Goal: Find contact information: Find contact information

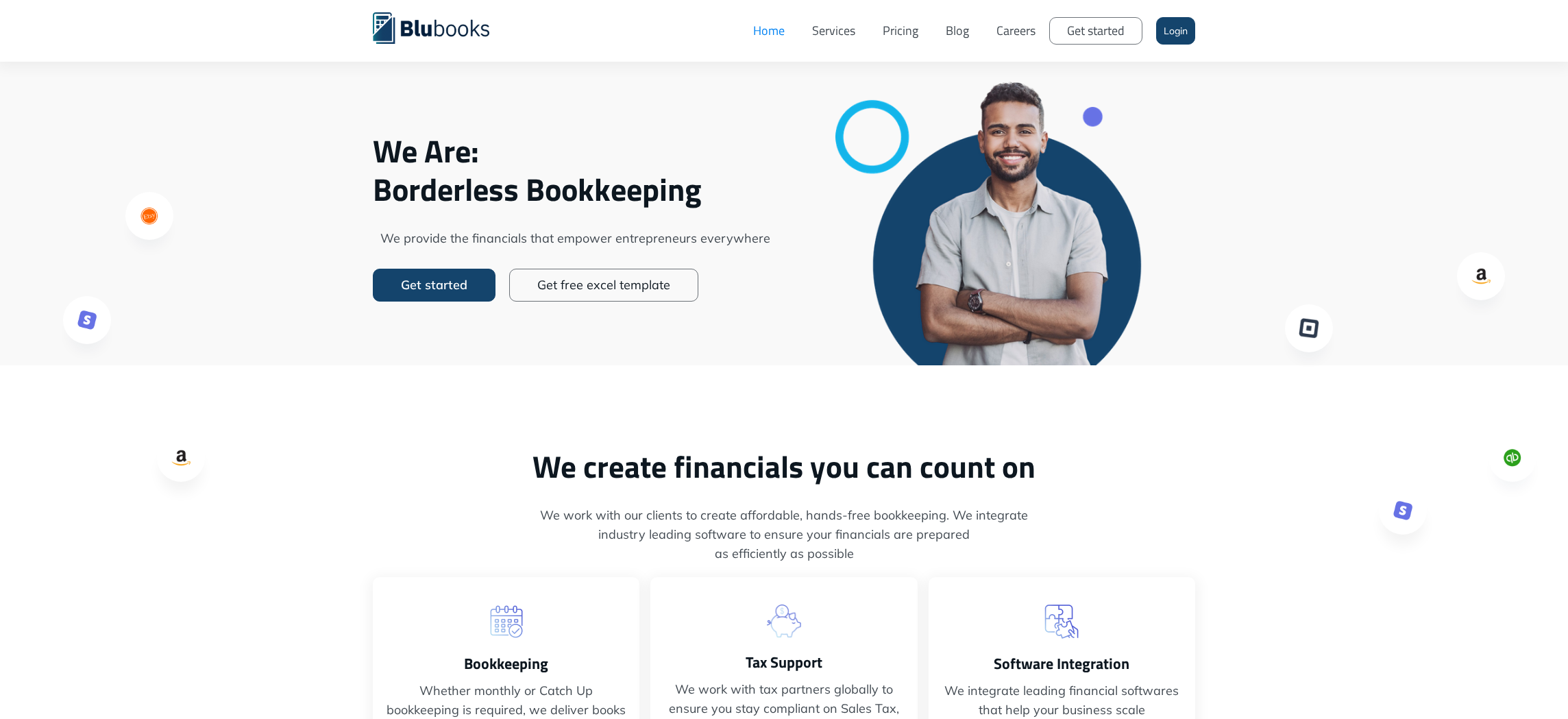
scroll to position [72, 0]
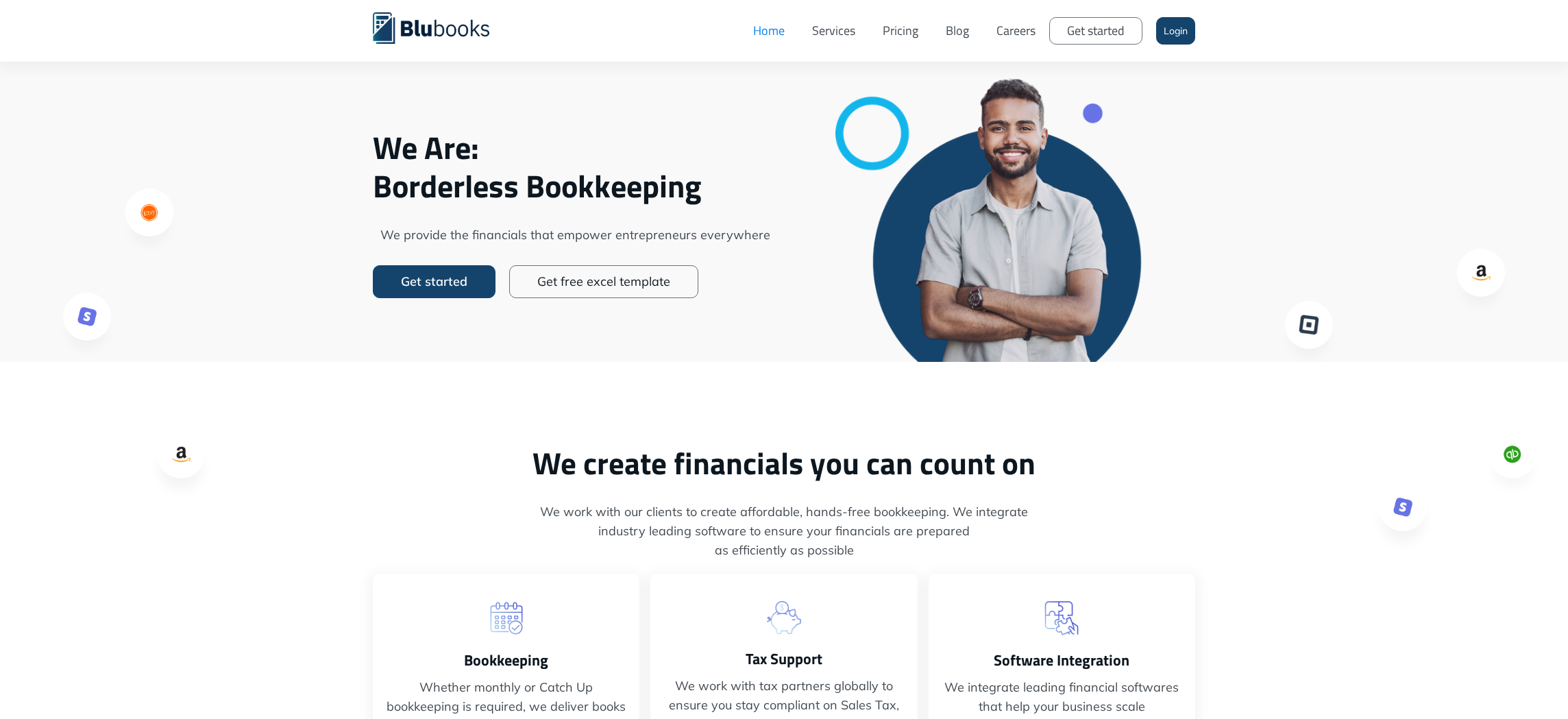
click at [1020, 28] on link "Careers" at bounding box center [1015, 31] width 66 height 41
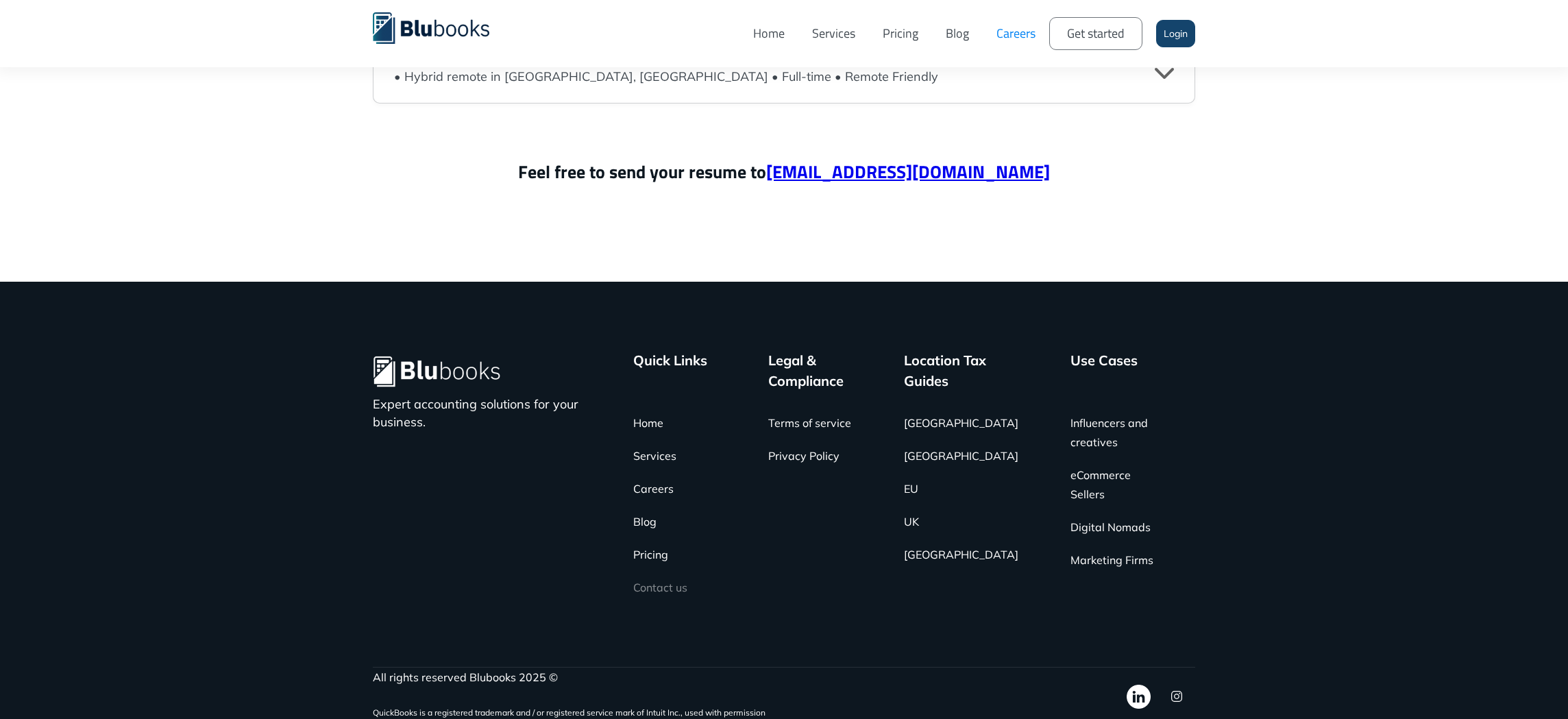
scroll to position [3497, 0]
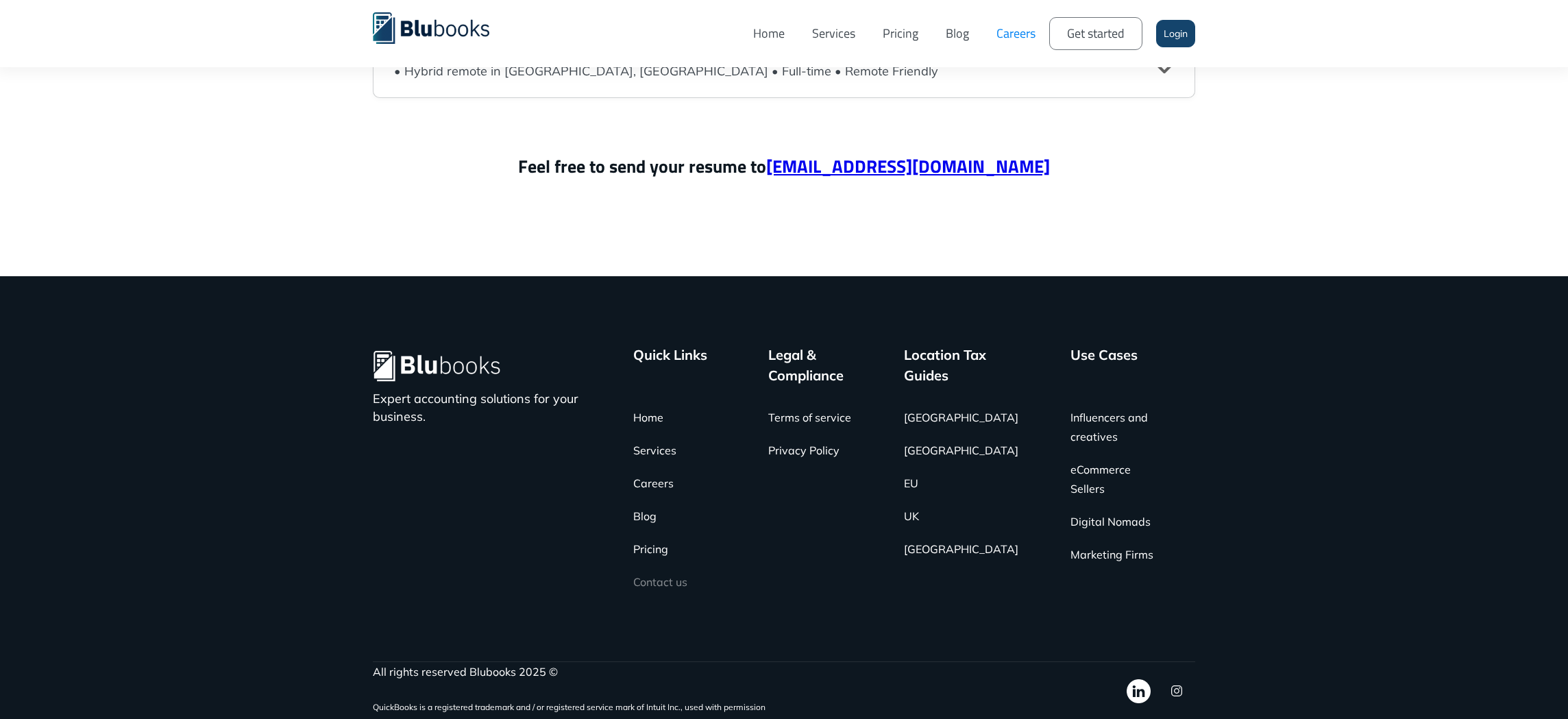
click at [674, 586] on link "Contact us" at bounding box center [660, 582] width 54 height 33
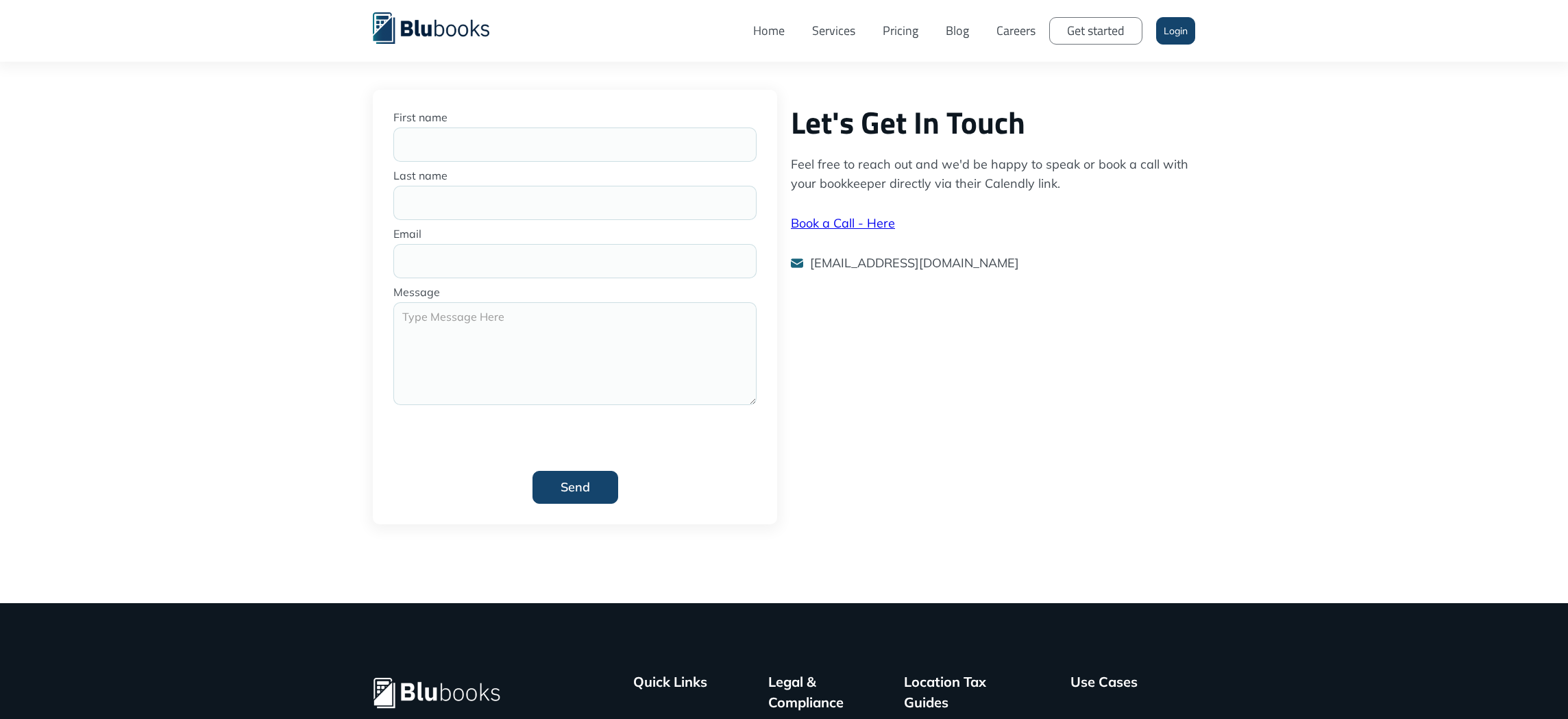
scroll to position [476, 0]
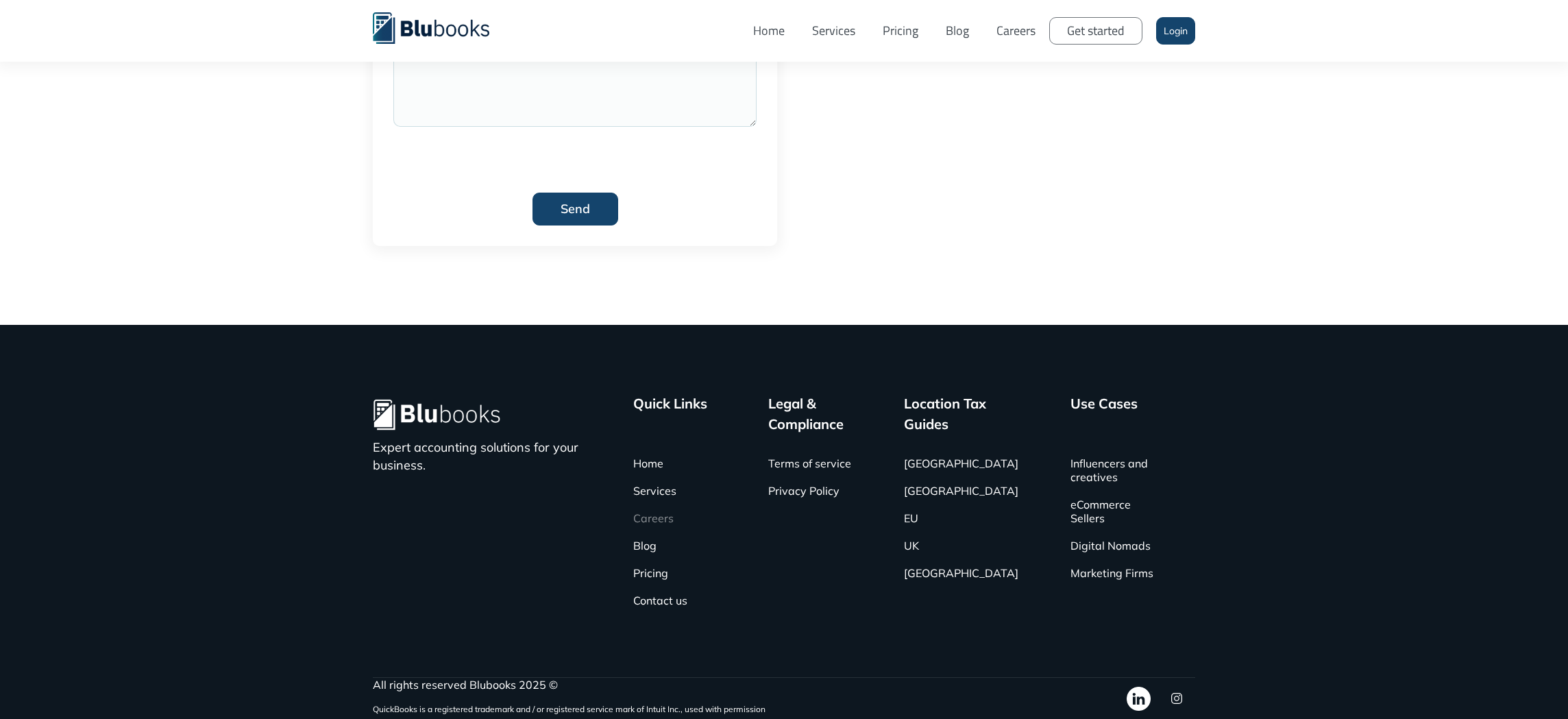
click at [672, 519] on link "Careers" at bounding box center [654, 518] width 40 height 27
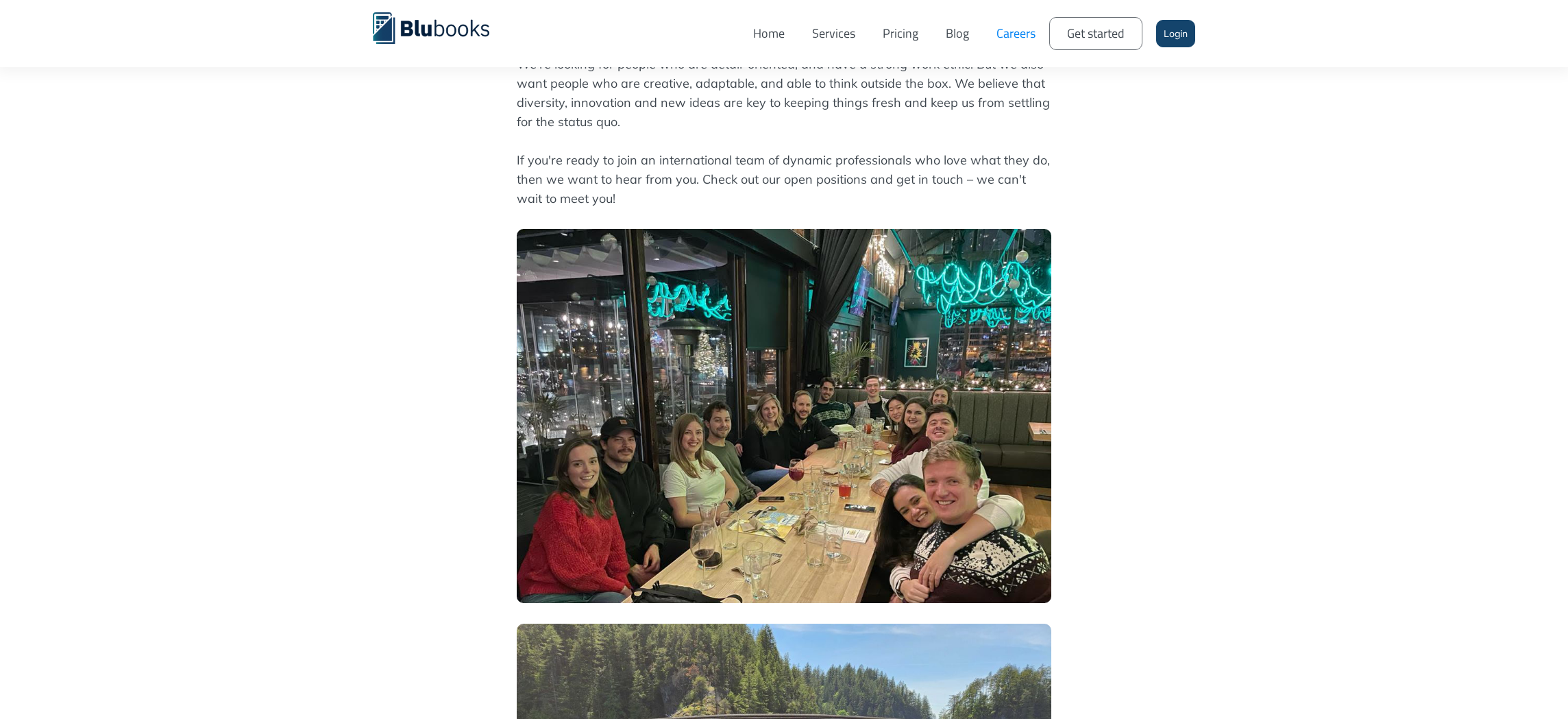
scroll to position [1165, 0]
click at [689, 461] on img at bounding box center [784, 417] width 534 height 374
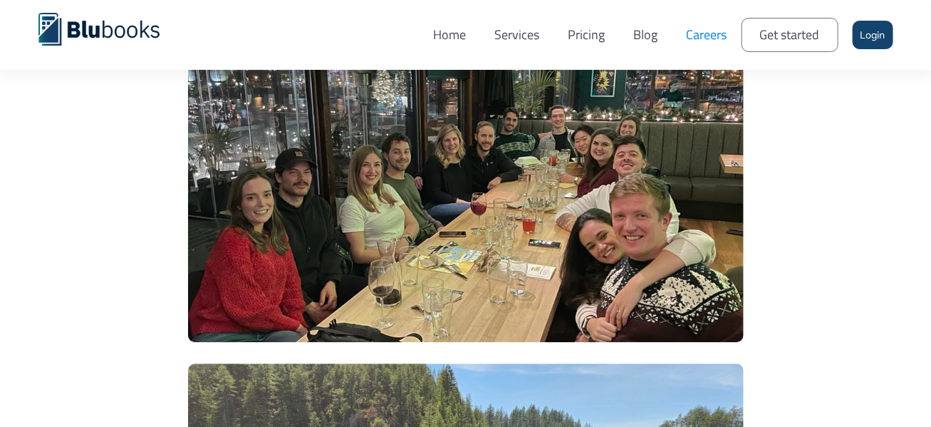
scroll to position [1462, 0]
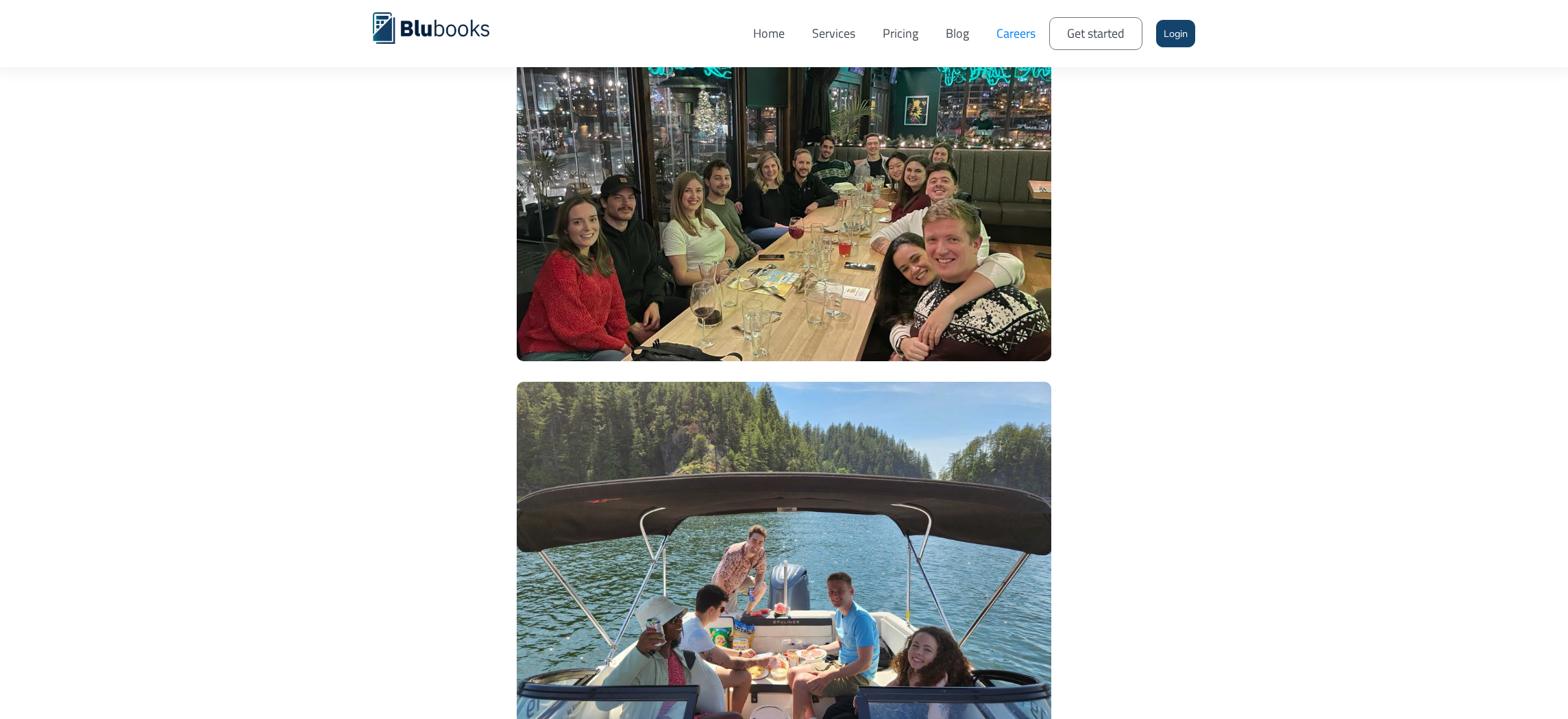
click at [258, 504] on div "Why Us? Blubooks was founded by two friends and colleagues who shared a passion…" at bounding box center [784, 471] width 1568 height 3048
